Goal: Task Accomplishment & Management: Complete application form

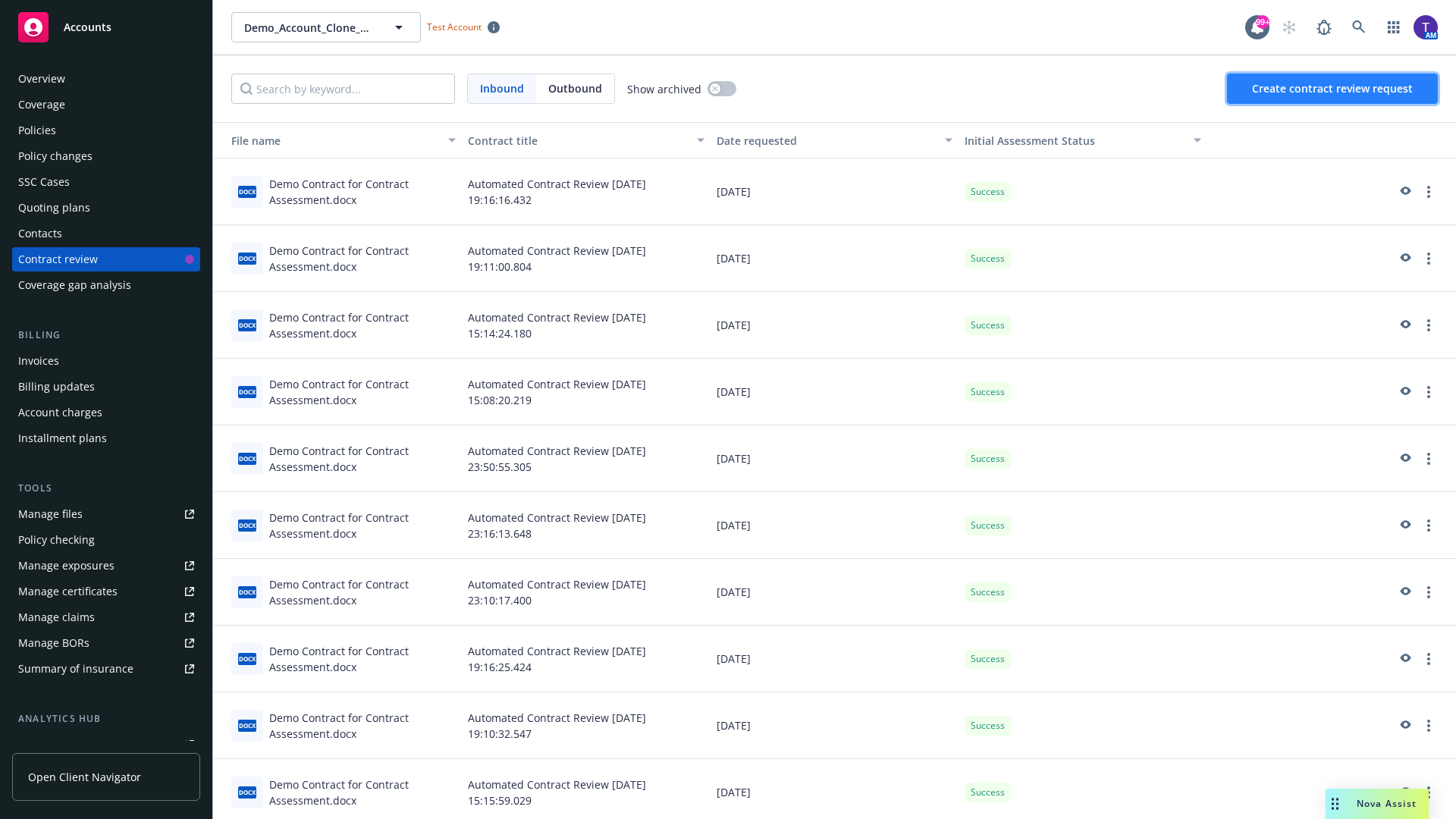
click at [1333, 89] on span "Create contract review request" at bounding box center [1333, 88] width 161 height 14
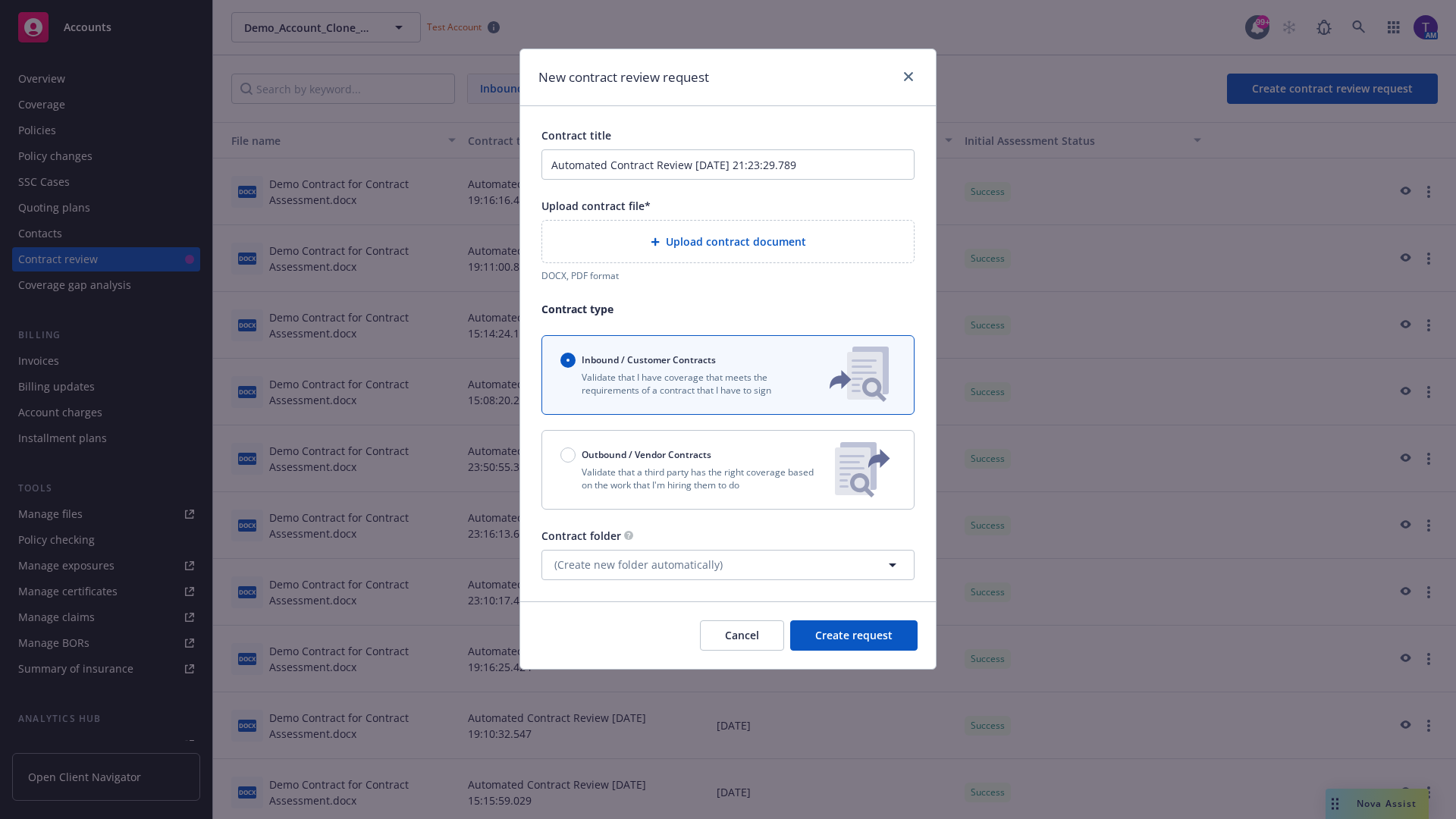
type input "Automated Contract Review 09-18-2025 21:23:29.789"
click at [728, 470] on p "Validate that a third party has the right coverage based on the work that I'm h…" at bounding box center [691, 478] width 262 height 26
radio input "false"
radio input "true"
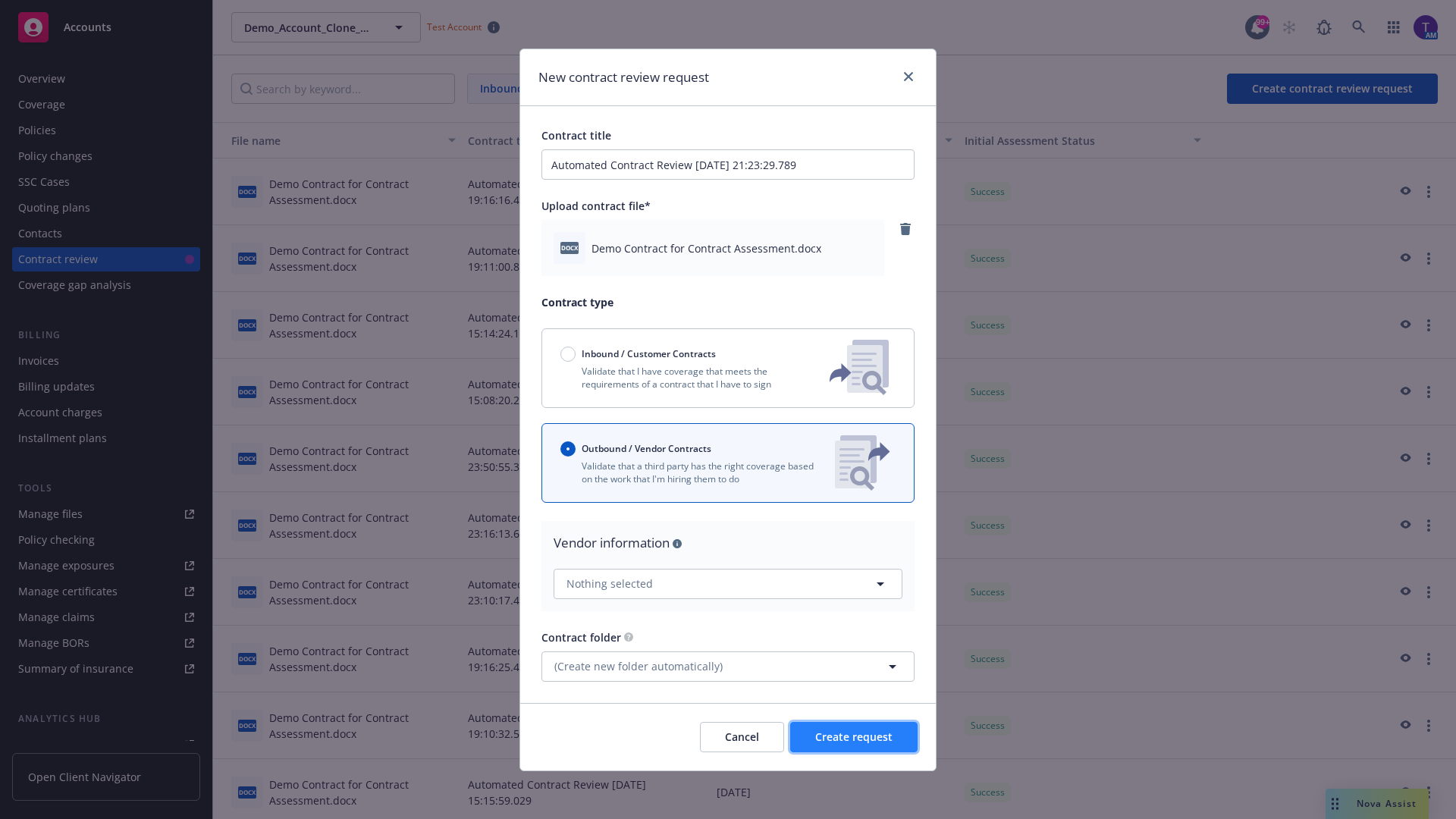
click at [854, 737] on span "Create request" at bounding box center [854, 737] width 78 height 14
